Goal: Navigation & Orientation: Find specific page/section

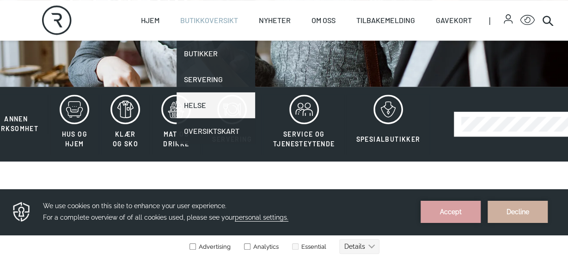
scroll to position [177, 0]
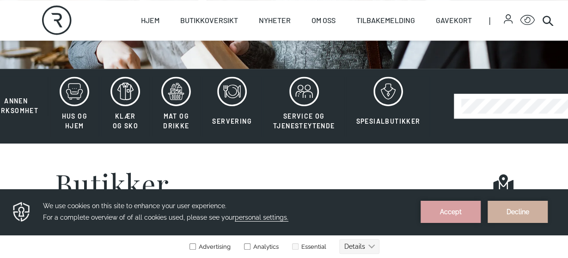
click at [511, 216] on button "Decline" at bounding box center [517, 212] width 60 height 22
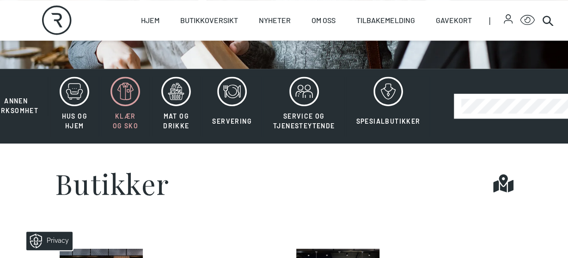
click at [138, 96] on button "Klær og sko" at bounding box center [125, 106] width 49 height 60
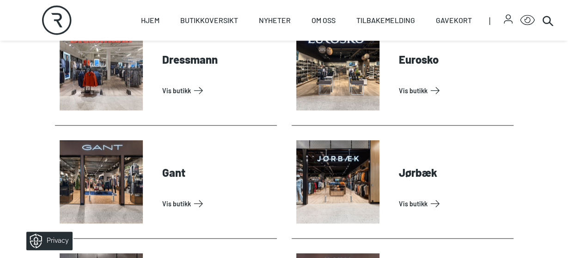
scroll to position [443, 0]
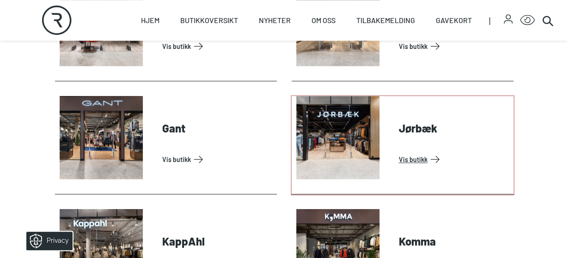
click at [405, 152] on link "Vis butikk" at bounding box center [454, 159] width 111 height 15
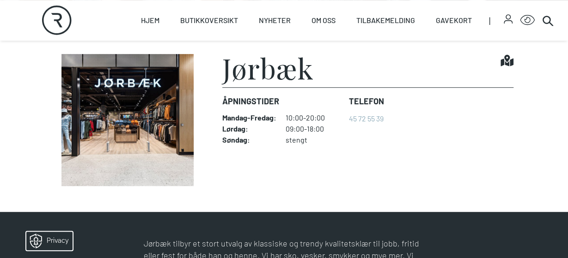
scroll to position [177, 0]
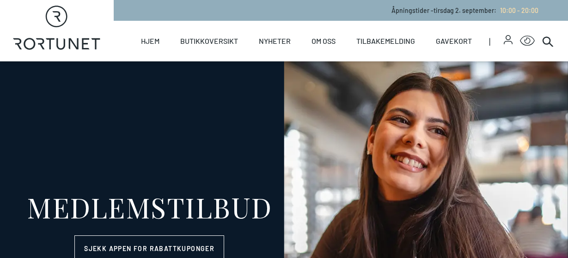
select select "NO"
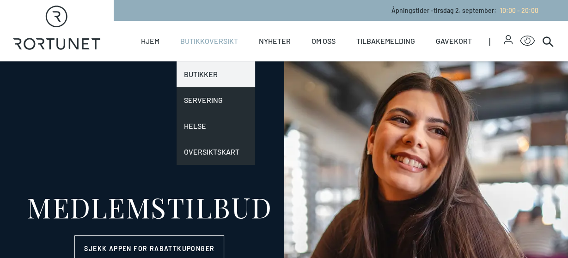
click at [200, 66] on link "Butikker" at bounding box center [215, 74] width 79 height 26
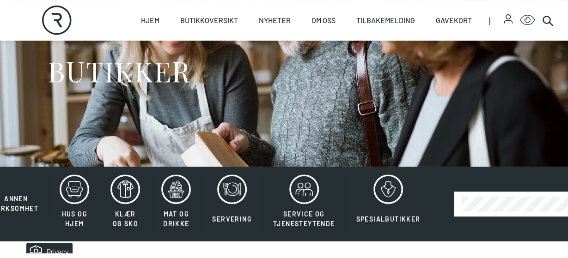
scroll to position [89, 0]
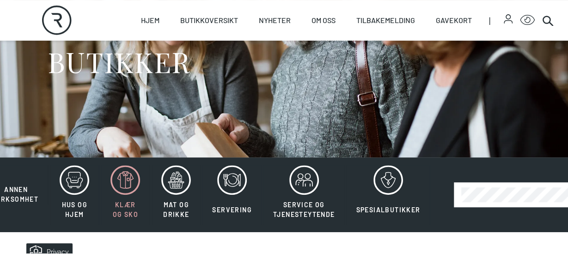
click at [140, 173] on icon at bounding box center [125, 180] width 30 height 30
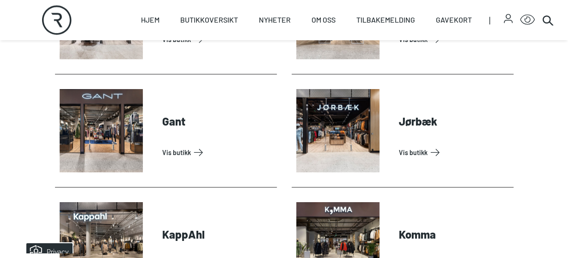
scroll to position [488, 0]
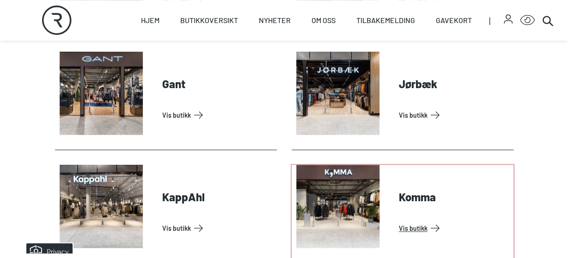
click at [411, 221] on link "Vis butikk" at bounding box center [454, 228] width 111 height 15
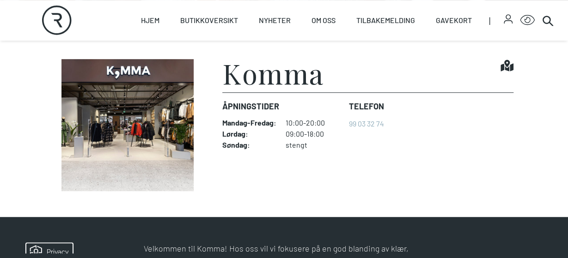
scroll to position [177, 0]
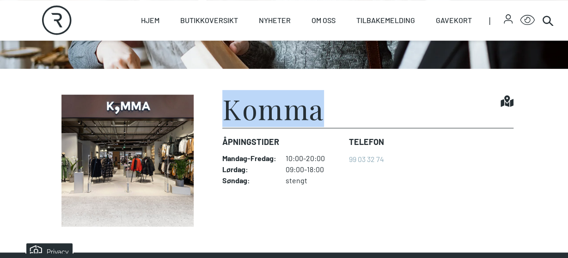
drag, startPoint x: 225, startPoint y: 97, endPoint x: 313, endPoint y: 102, distance: 87.5
click at [313, 102] on div "Komma Find it!" at bounding box center [367, 111] width 290 height 33
copy h1 "Komma"
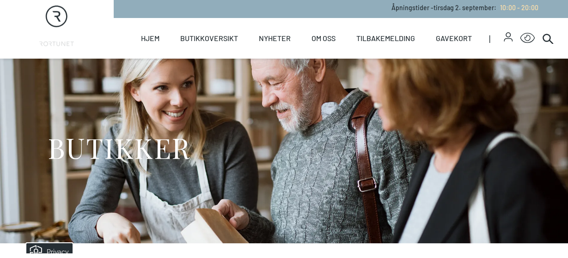
scroll to position [0, 0]
